Goal: Answer question/provide support: Share knowledge or assist other users

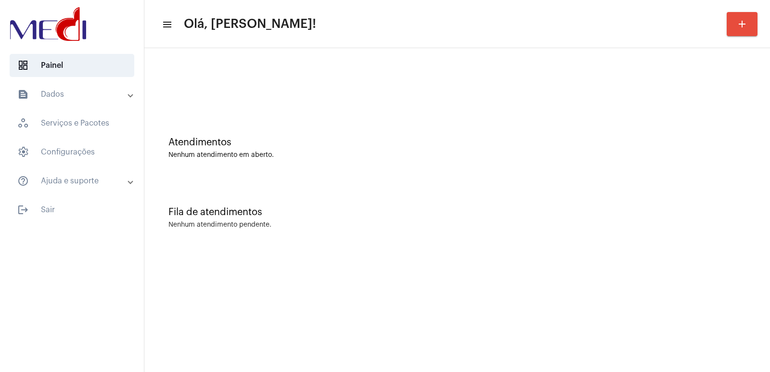
click at [478, 265] on mat-sidenav-content "menu Olá, [PERSON_NAME]! add Atendimentos Nenhum atendimento em aberto. Fila de…" at bounding box center [457, 186] width 626 height 372
click at [234, 343] on mat-sidenav-content "menu Olá, [PERSON_NAME]! add Atendimentos Nenhum atendimento em aberto. Fila de…" at bounding box center [457, 186] width 626 height 372
click at [77, 84] on mat-expansion-panel-header "text_snippet_outlined Dados" at bounding box center [75, 94] width 138 height 23
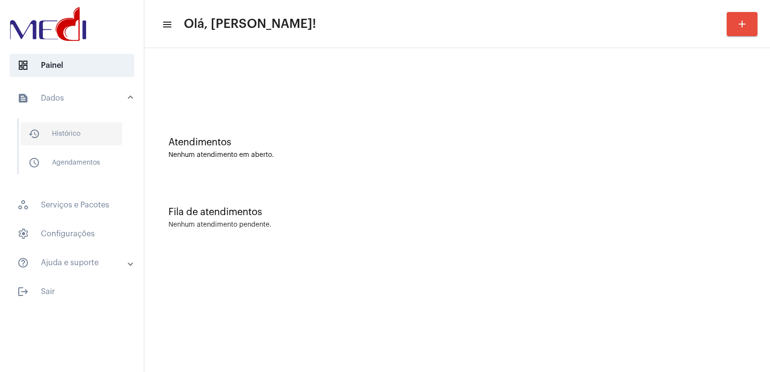
click at [75, 139] on span "history_outlined Histórico" at bounding box center [72, 133] width 102 height 23
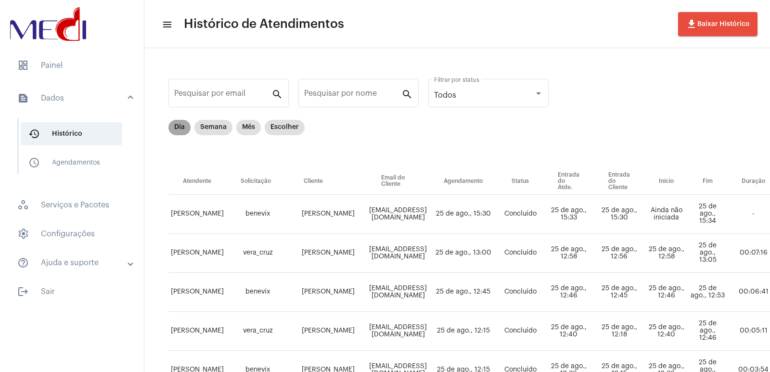
click at [175, 130] on mat-chip "Dia" at bounding box center [179, 127] width 22 height 15
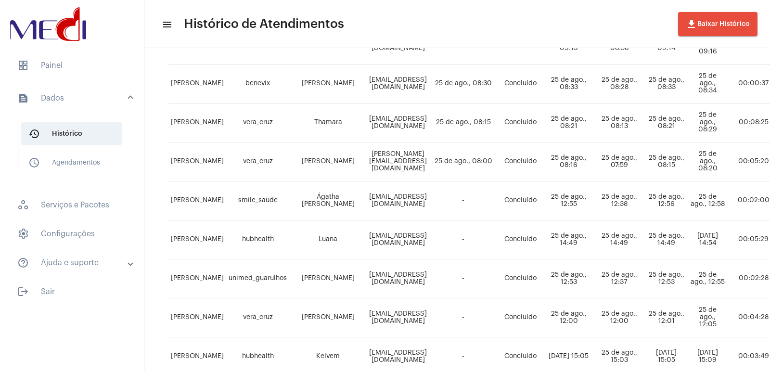
scroll to position [661, 0]
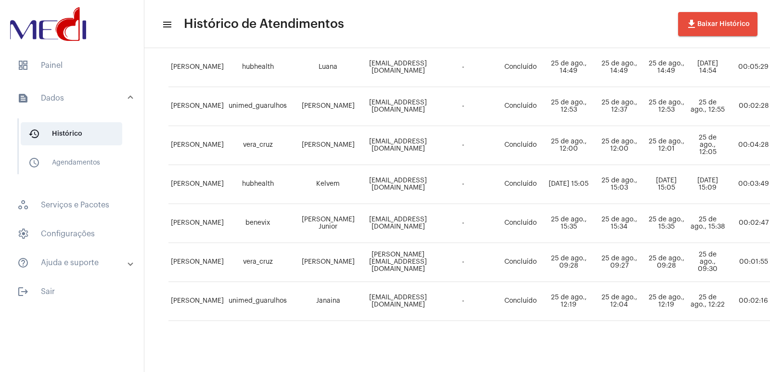
drag, startPoint x: 515, startPoint y: 33, endPoint x: 433, endPoint y: 35, distance: 82.3
click at [500, 30] on mat-toolbar-row "menu Histórico de Atendimentos file_download Baixar Histórico" at bounding box center [457, 24] width 626 height 31
click at [70, 70] on span "dashboard Painel" at bounding box center [72, 65] width 125 height 23
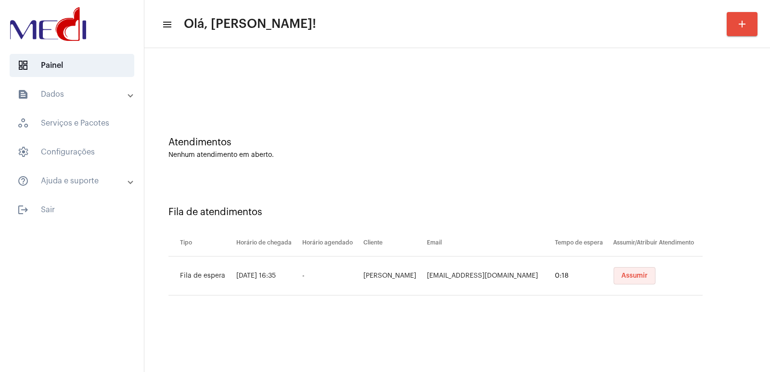
click at [648, 274] on span "Assumir" at bounding box center [634, 275] width 26 height 7
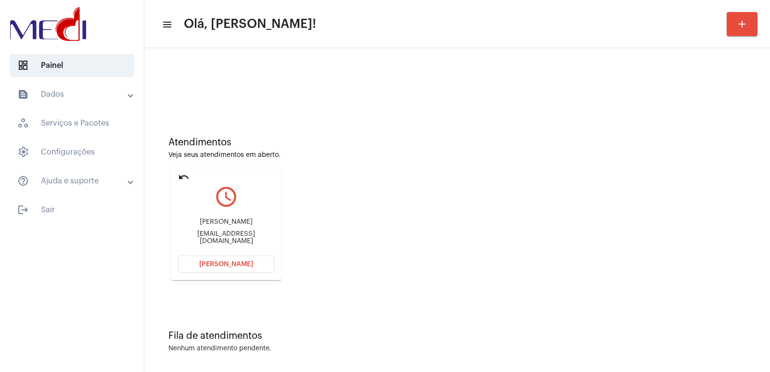
click at [236, 226] on div "María Zilda Rodrigues da silva" at bounding box center [226, 221] width 96 height 7
copy div "María Zilda Rodrigues da silva"
click at [243, 268] on button "Abrir Chamada" at bounding box center [226, 264] width 96 height 17
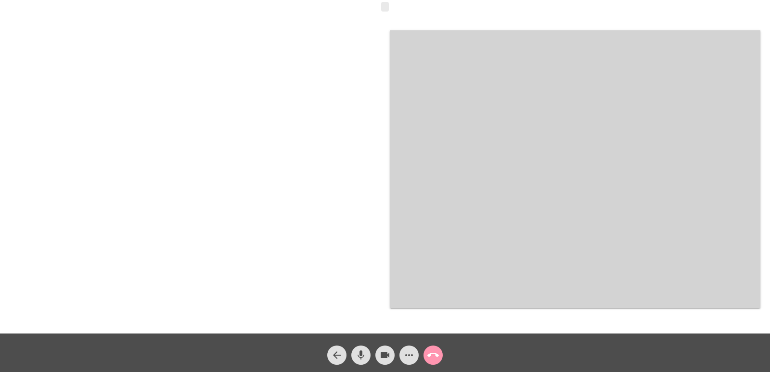
click at [498, 221] on video at bounding box center [575, 169] width 371 height 278
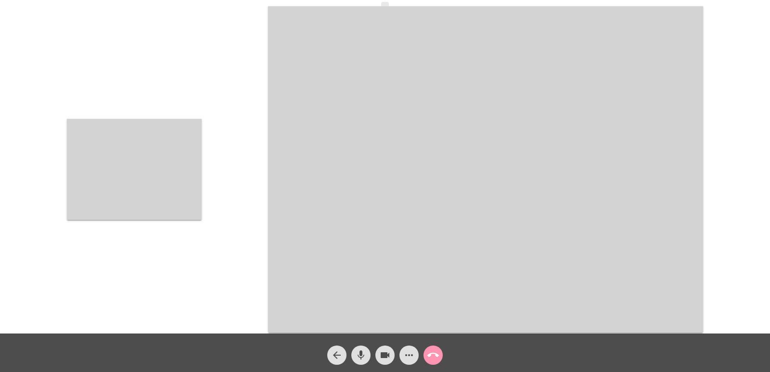
click at [209, 190] on div "Acessando Câmera e Microfone..." at bounding box center [385, 167] width 768 height 333
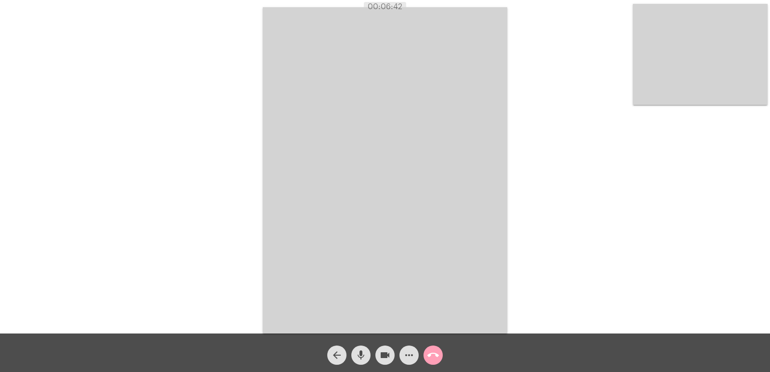
click at [437, 358] on mat-icon "call_end" at bounding box center [433, 355] width 12 height 12
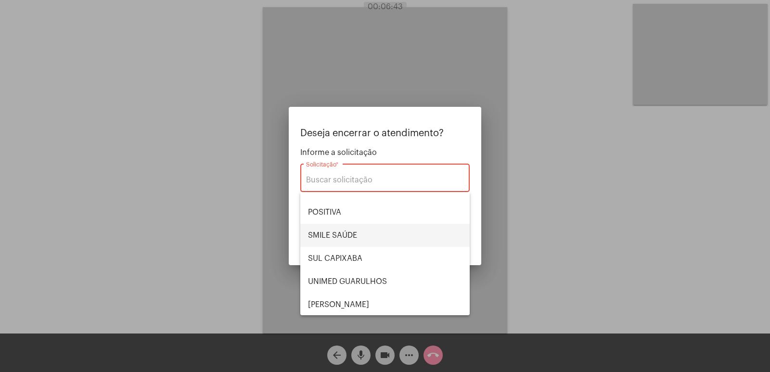
scroll to position [108, 0]
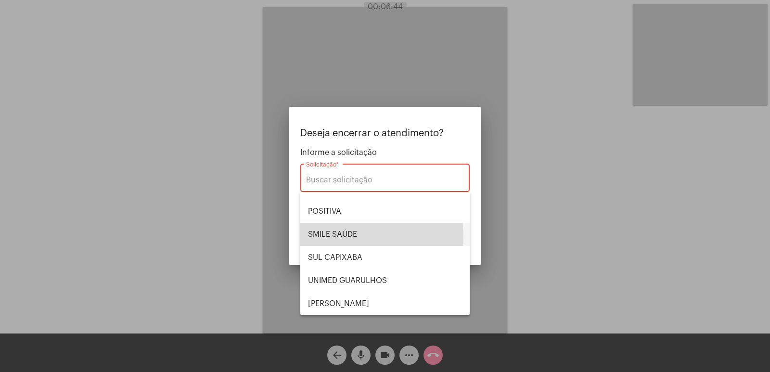
click at [350, 237] on span "SMILE SAÚDE" at bounding box center [385, 234] width 154 height 23
type input "SMILE SAÚDE"
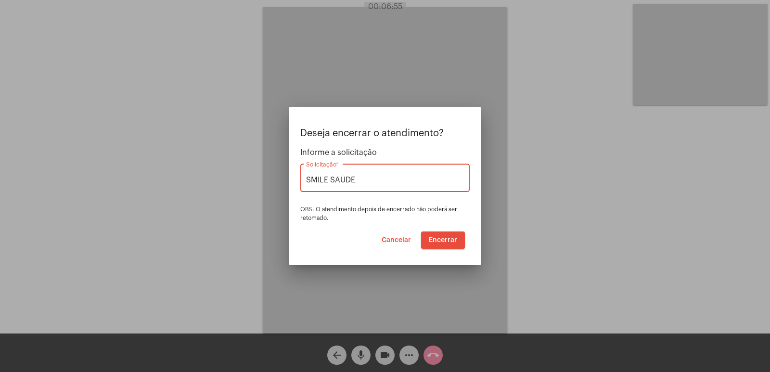
click at [444, 245] on button "Encerrar" at bounding box center [443, 239] width 44 height 17
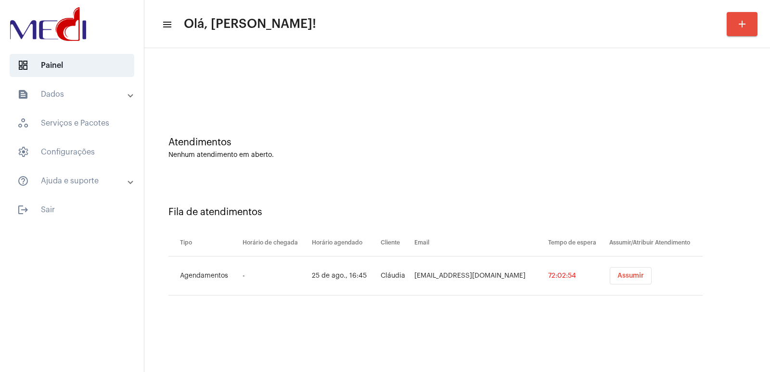
click at [625, 269] on button "Assumir" at bounding box center [631, 275] width 42 height 17
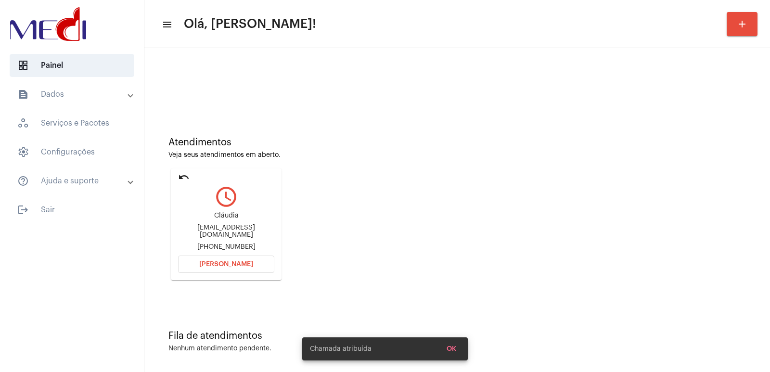
click at [227, 232] on div "claujomauri@gmail.com" at bounding box center [226, 231] width 96 height 14
copy div "claujomauri@gmail.com"
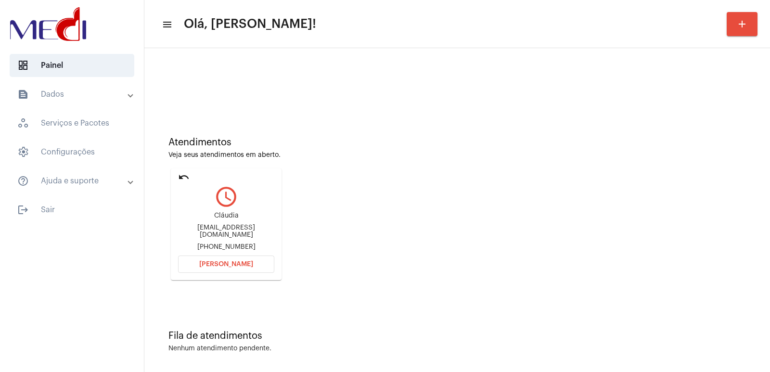
click at [218, 219] on div "Cláudia" at bounding box center [226, 215] width 96 height 7
copy div "Cláudia"
click at [238, 256] on button "Abrir Chamada" at bounding box center [226, 264] width 96 height 17
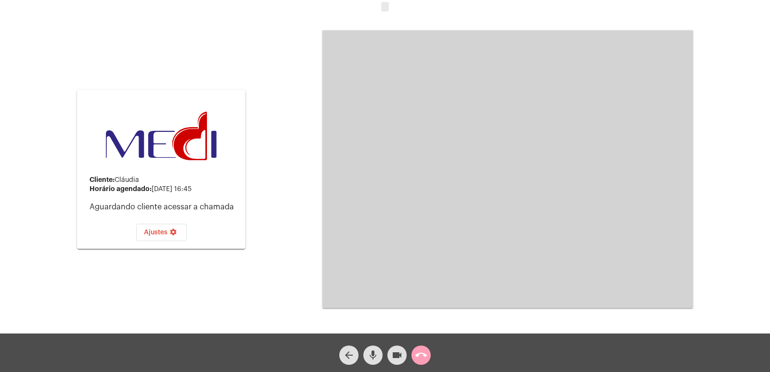
click at [422, 356] on mat-icon "call_end" at bounding box center [421, 355] width 12 height 12
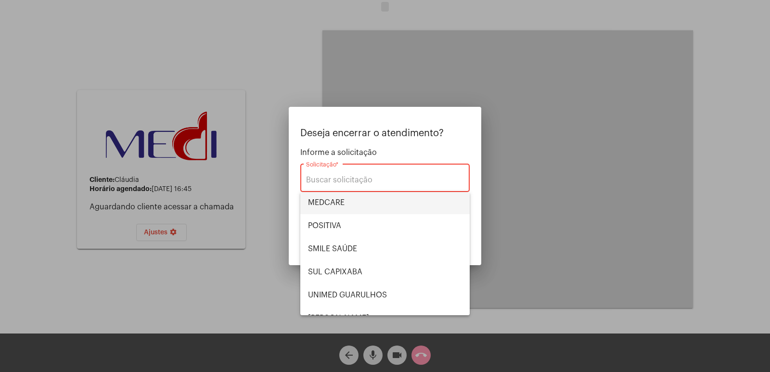
scroll to position [12, 0]
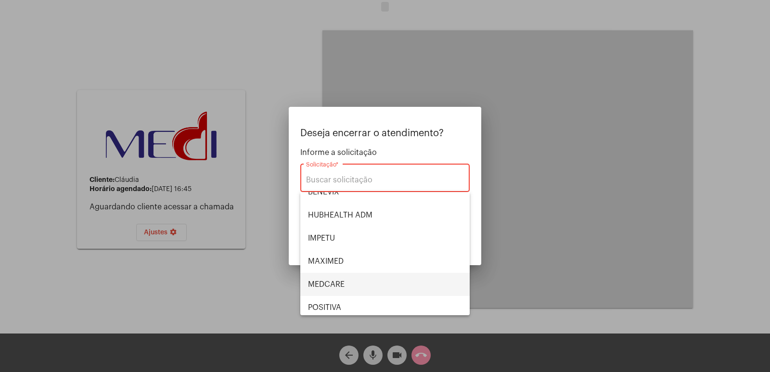
click at [346, 285] on span "MEDCARE" at bounding box center [385, 284] width 154 height 23
type input "MEDCARE"
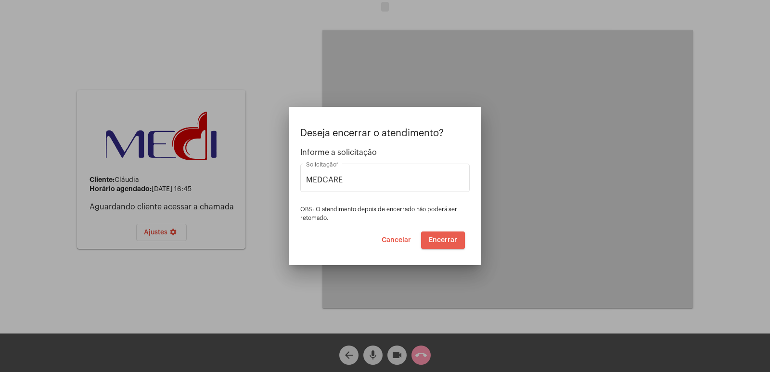
click at [435, 239] on span "Encerrar" at bounding box center [443, 240] width 28 height 7
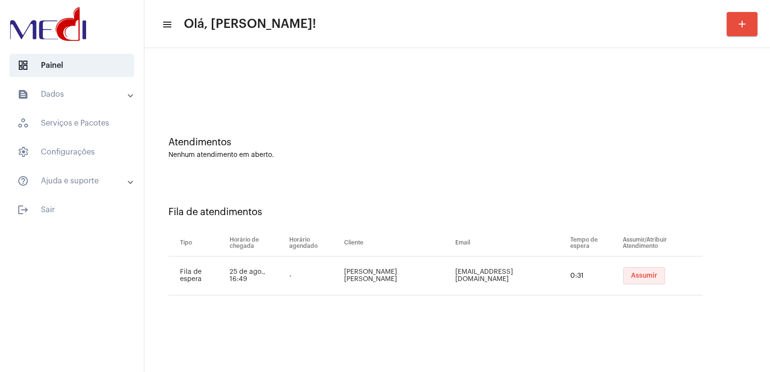
click at [636, 276] on button "Assumir" at bounding box center [644, 275] width 42 height 17
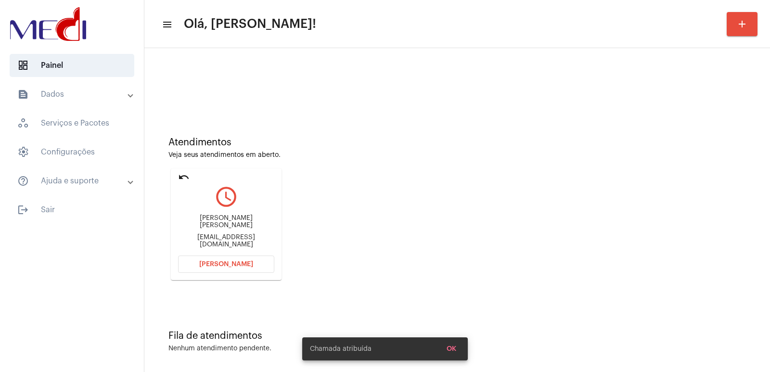
drag, startPoint x: 220, startPoint y: 217, endPoint x: 220, endPoint y: 223, distance: 5.8
click at [220, 219] on div "Ana Paula anapauladias@hotmail.com" at bounding box center [226, 231] width 96 height 43
click at [219, 224] on div "Ana Paula" at bounding box center [226, 222] width 96 height 14
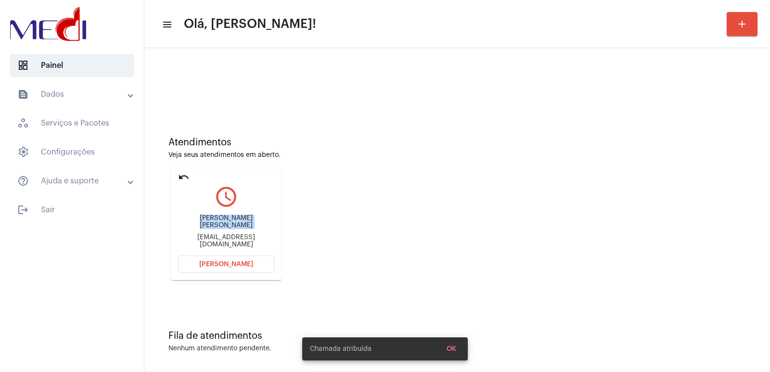
copy div "Ana Paula"
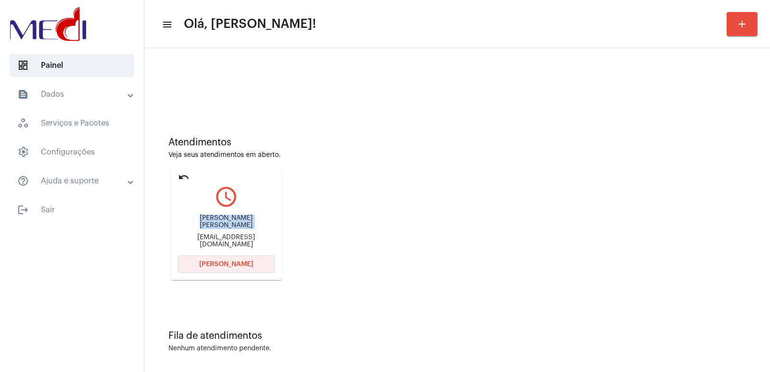
click at [216, 263] on span "Abrir Chamada" at bounding box center [226, 264] width 54 height 7
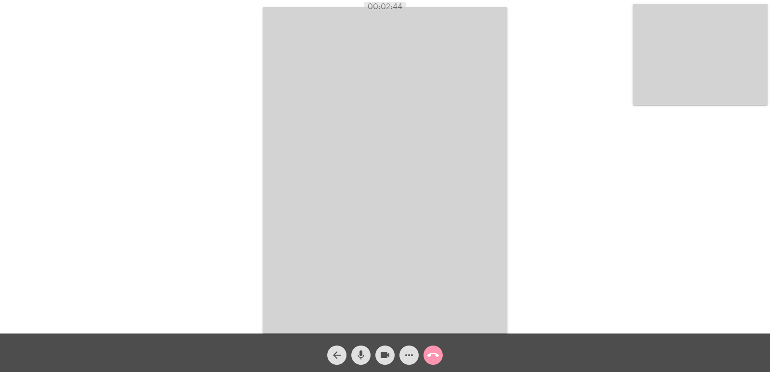
click at [439, 358] on button "call_end" at bounding box center [432, 355] width 19 height 19
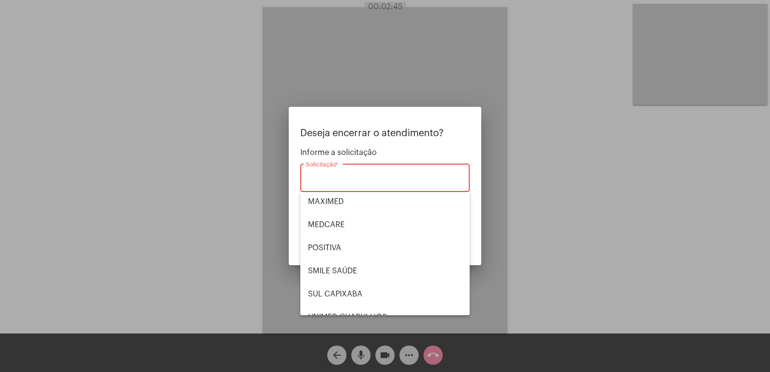
scroll to position [108, 0]
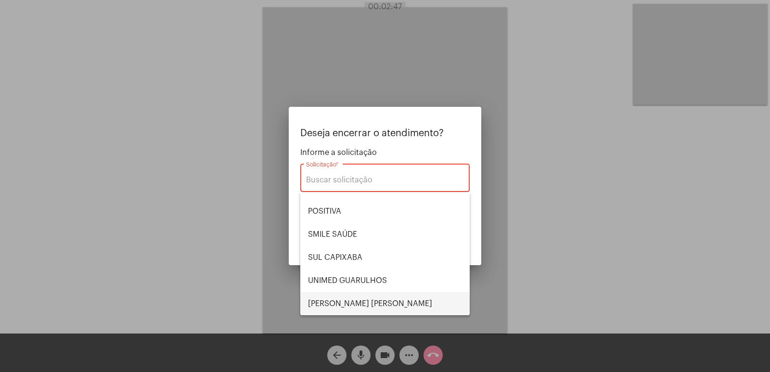
click at [346, 302] on span "VERA CRUZ" at bounding box center [385, 303] width 154 height 23
type input "VERA CRUZ"
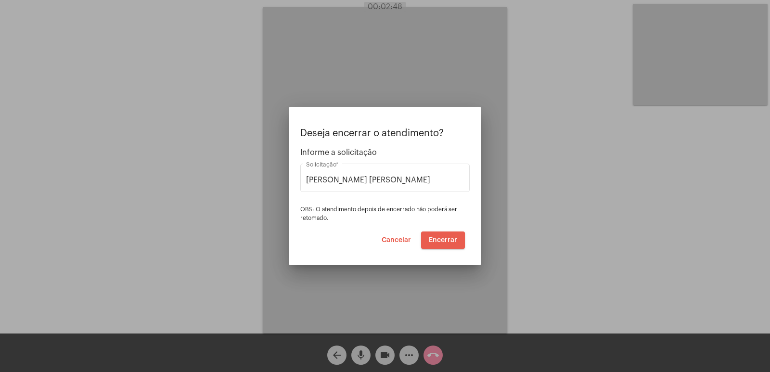
click at [442, 241] on span "Encerrar" at bounding box center [443, 240] width 28 height 7
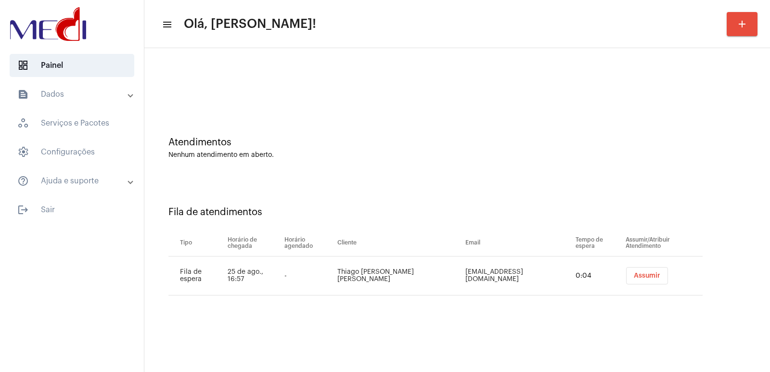
click at [626, 275] on button "Assumir" at bounding box center [647, 275] width 42 height 17
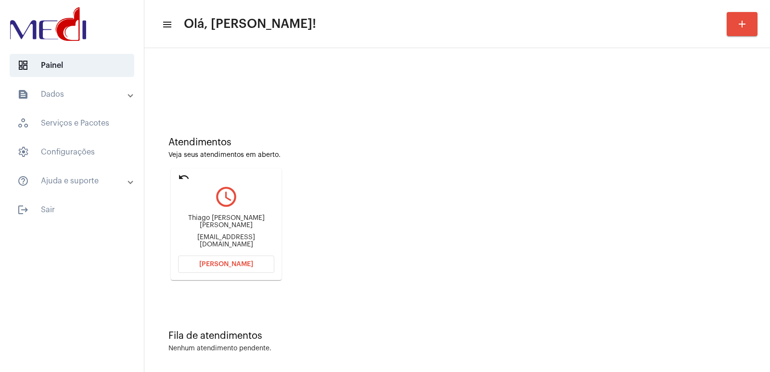
click at [205, 222] on div "Thiago jose vianna beserra gomes" at bounding box center [226, 222] width 96 height 14
click at [205, 221] on div "Thiago jose vianna beserra gomes" at bounding box center [226, 222] width 96 height 14
copy div "Thiago jose vianna beserra gomes"
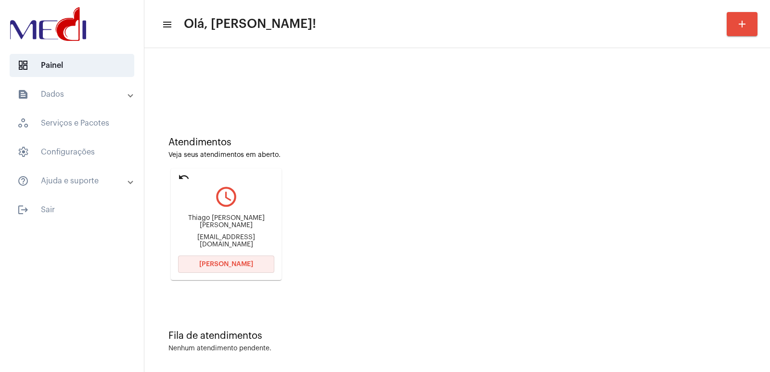
click at [221, 265] on span "Abrir Chamada" at bounding box center [226, 264] width 54 height 7
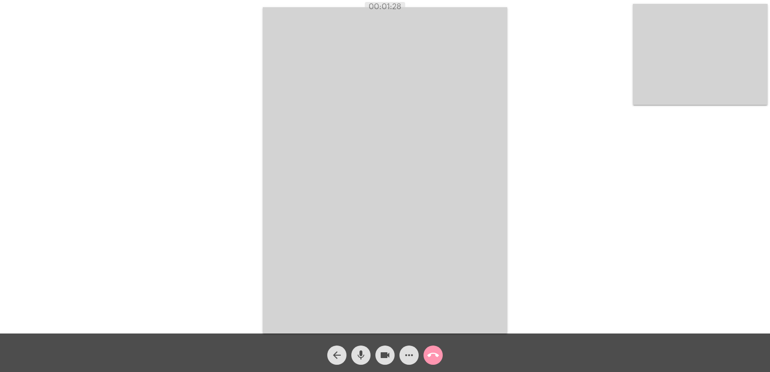
drag, startPoint x: 359, startPoint y: 352, endPoint x: 369, endPoint y: 352, distance: 10.1
click at [360, 352] on mat-icon "mic" at bounding box center [361, 355] width 12 height 12
click at [385, 352] on mat-icon "videocam" at bounding box center [385, 355] width 12 height 12
click at [384, 348] on span "videocam_off" at bounding box center [385, 355] width 12 height 19
click at [362, 352] on mat-icon "mic_off" at bounding box center [361, 355] width 12 height 12
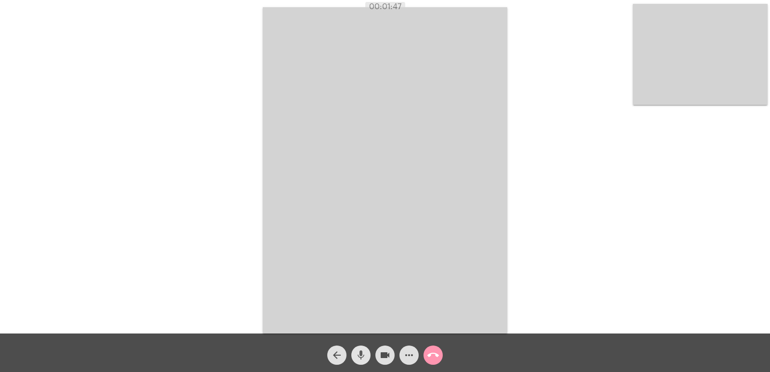
click at [354, 350] on button "mic" at bounding box center [360, 355] width 19 height 19
click at [391, 356] on button "videocam" at bounding box center [384, 355] width 19 height 19
drag, startPoint x: 358, startPoint y: 357, endPoint x: 373, endPoint y: 354, distance: 14.7
click at [358, 356] on mat-icon "mic_off" at bounding box center [361, 355] width 12 height 12
click at [376, 354] on div "videocam_off" at bounding box center [385, 353] width 24 height 24
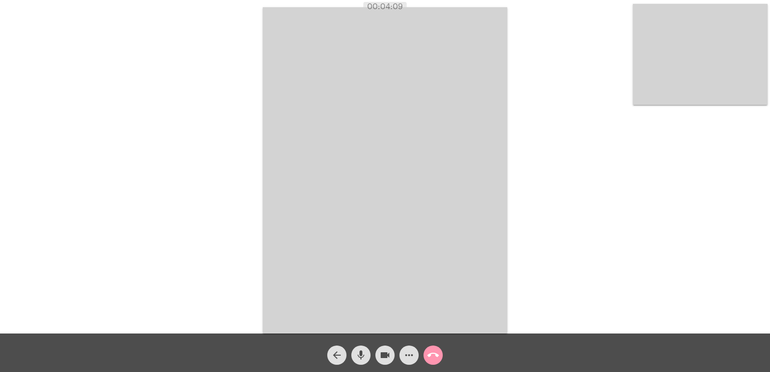
click at [437, 355] on mat-icon "call_end" at bounding box center [433, 355] width 12 height 12
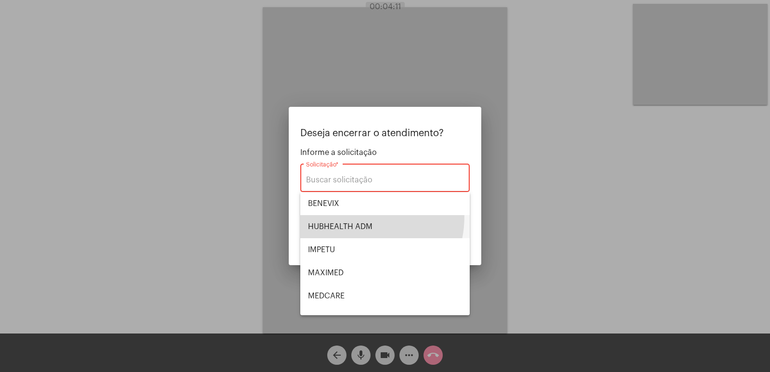
click at [349, 216] on span "HUBHEALTH ADM" at bounding box center [385, 226] width 154 height 23
type input "HUBHEALTH ADM"
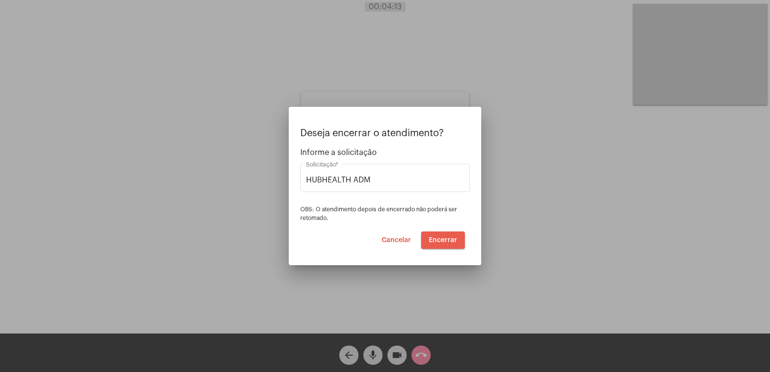
click at [446, 235] on button "Encerrar" at bounding box center [443, 239] width 44 height 17
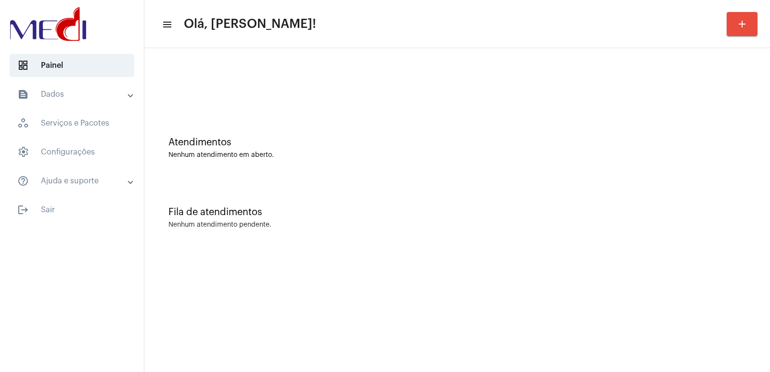
click at [448, 129] on div "Atendimentos Nenhum atendimento em aberto." at bounding box center [457, 143] width 616 height 70
